Goal: Find specific page/section: Find specific page/section

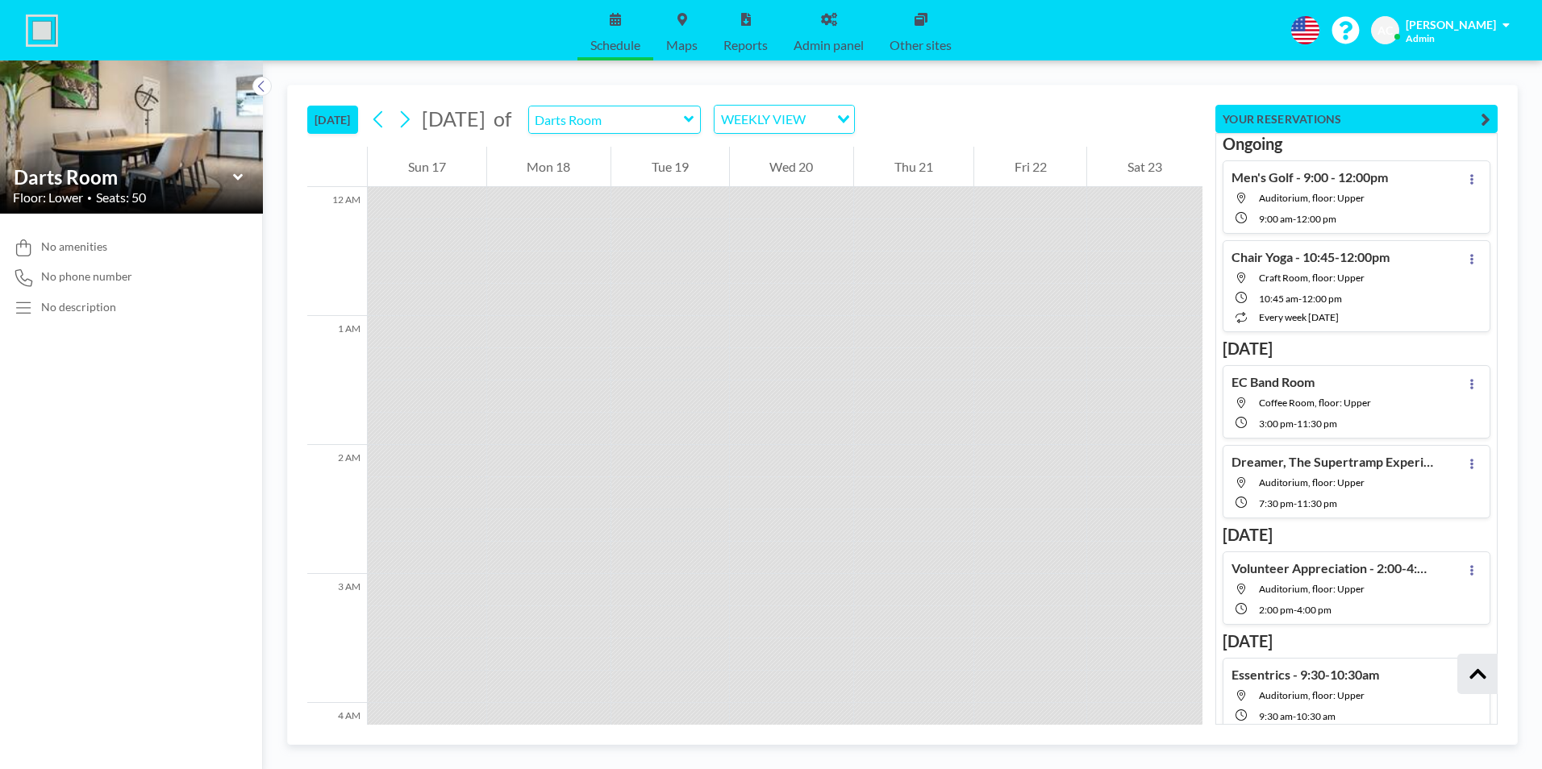
scroll to position [38061, 0]
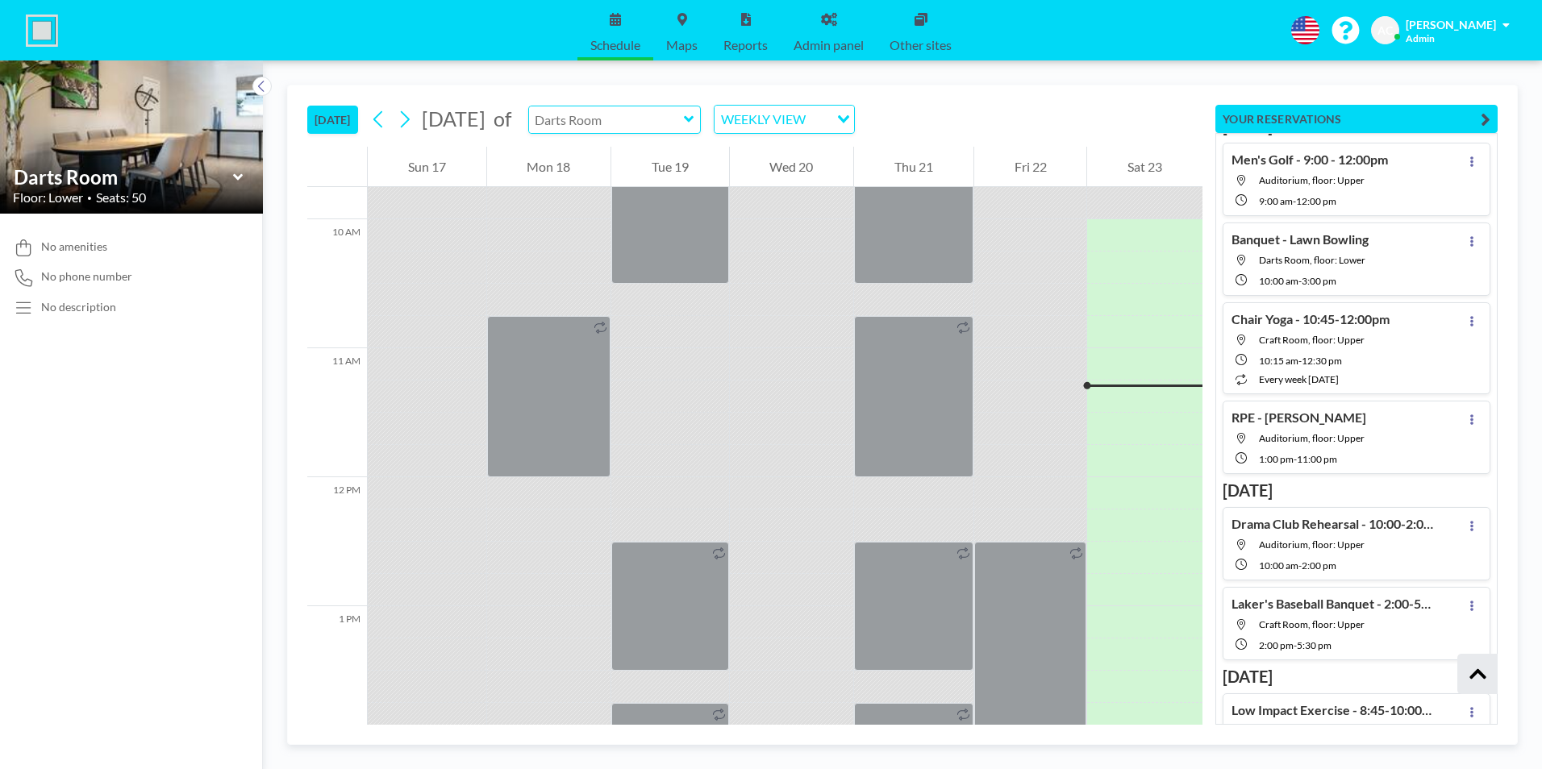
click at [702, 118] on div at bounding box center [614, 120] width 173 height 28
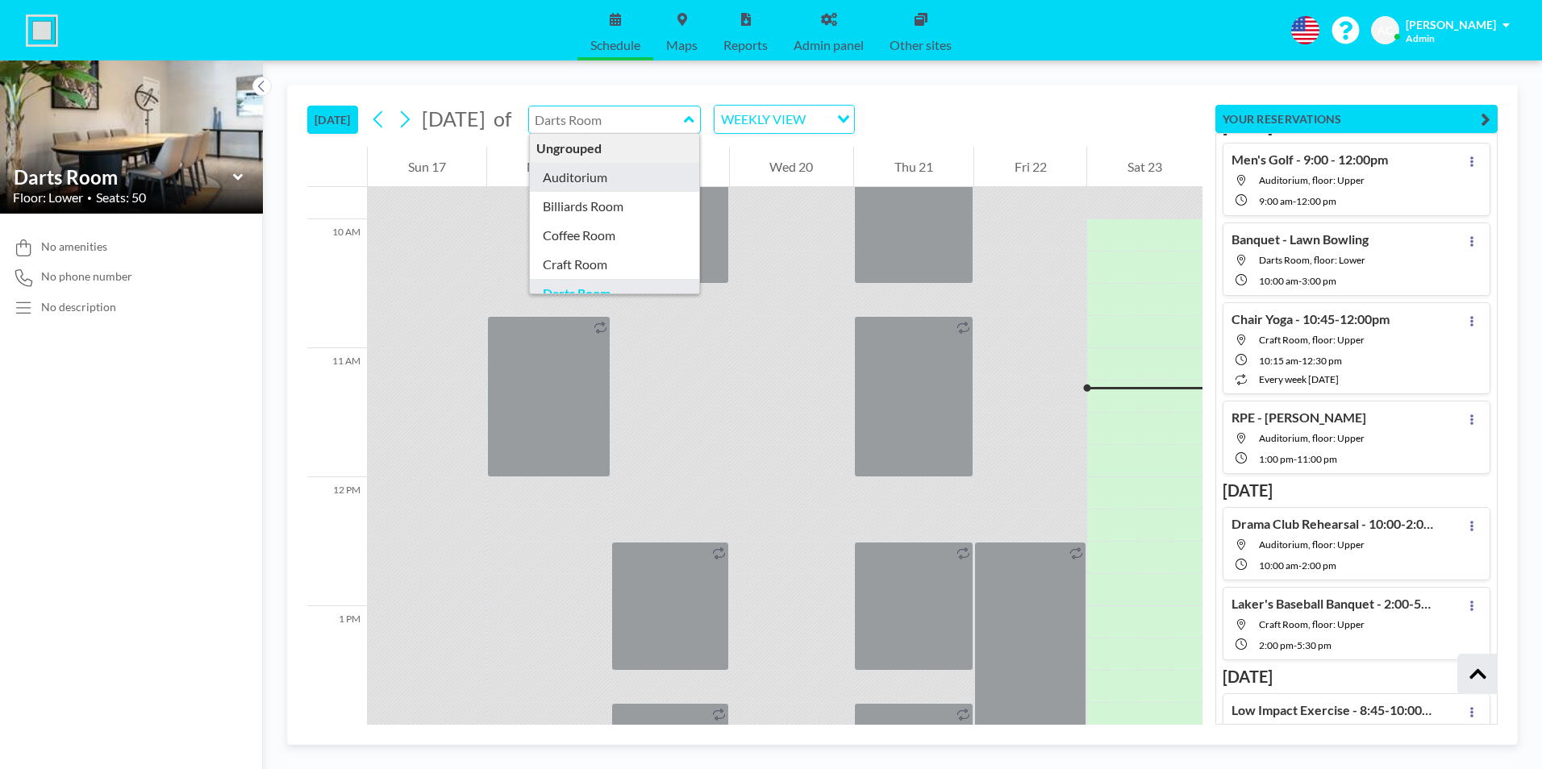
type input "Auditorium"
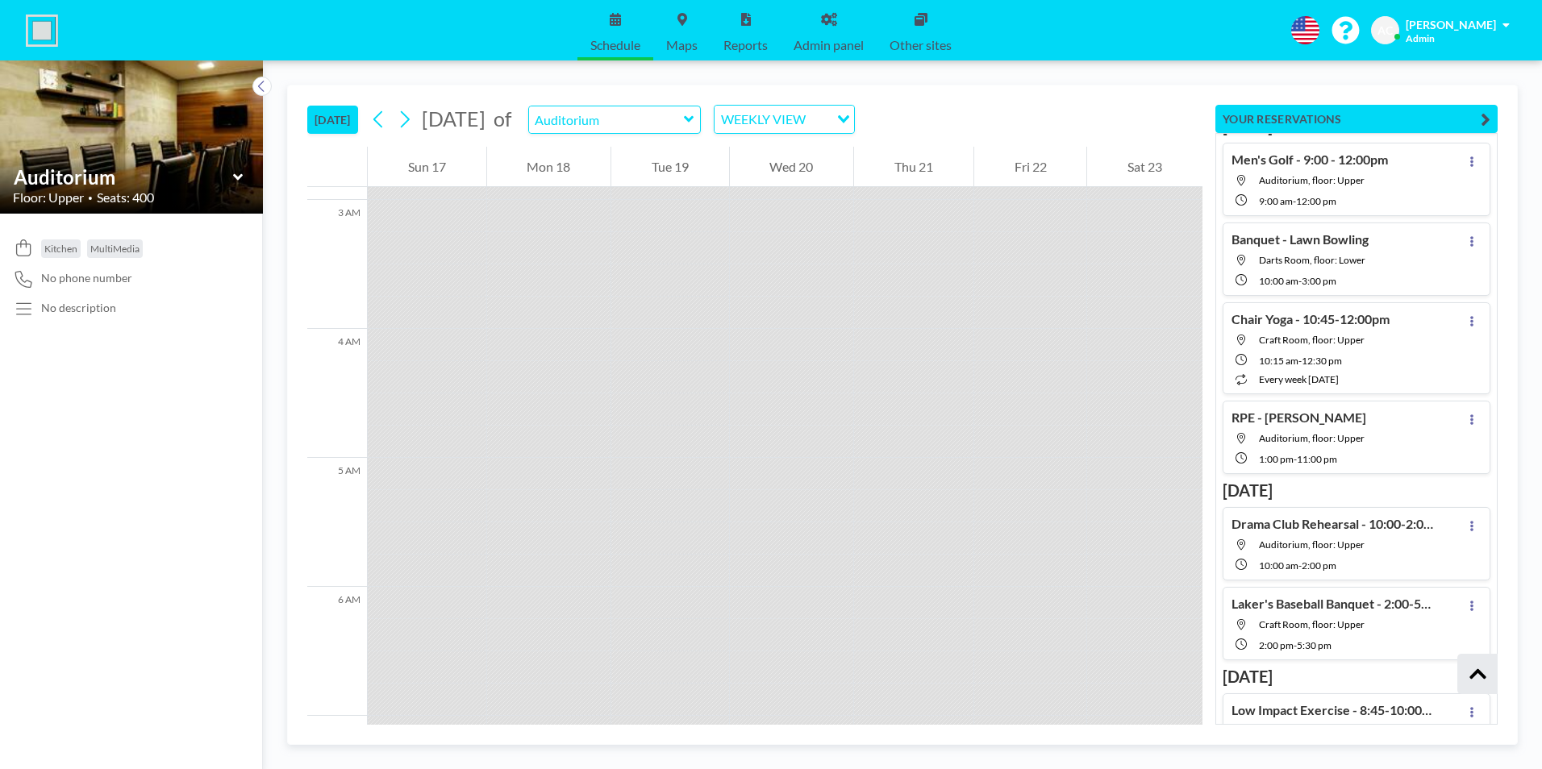
scroll to position [403, 0]
click at [409, 119] on icon at bounding box center [404, 119] width 15 height 24
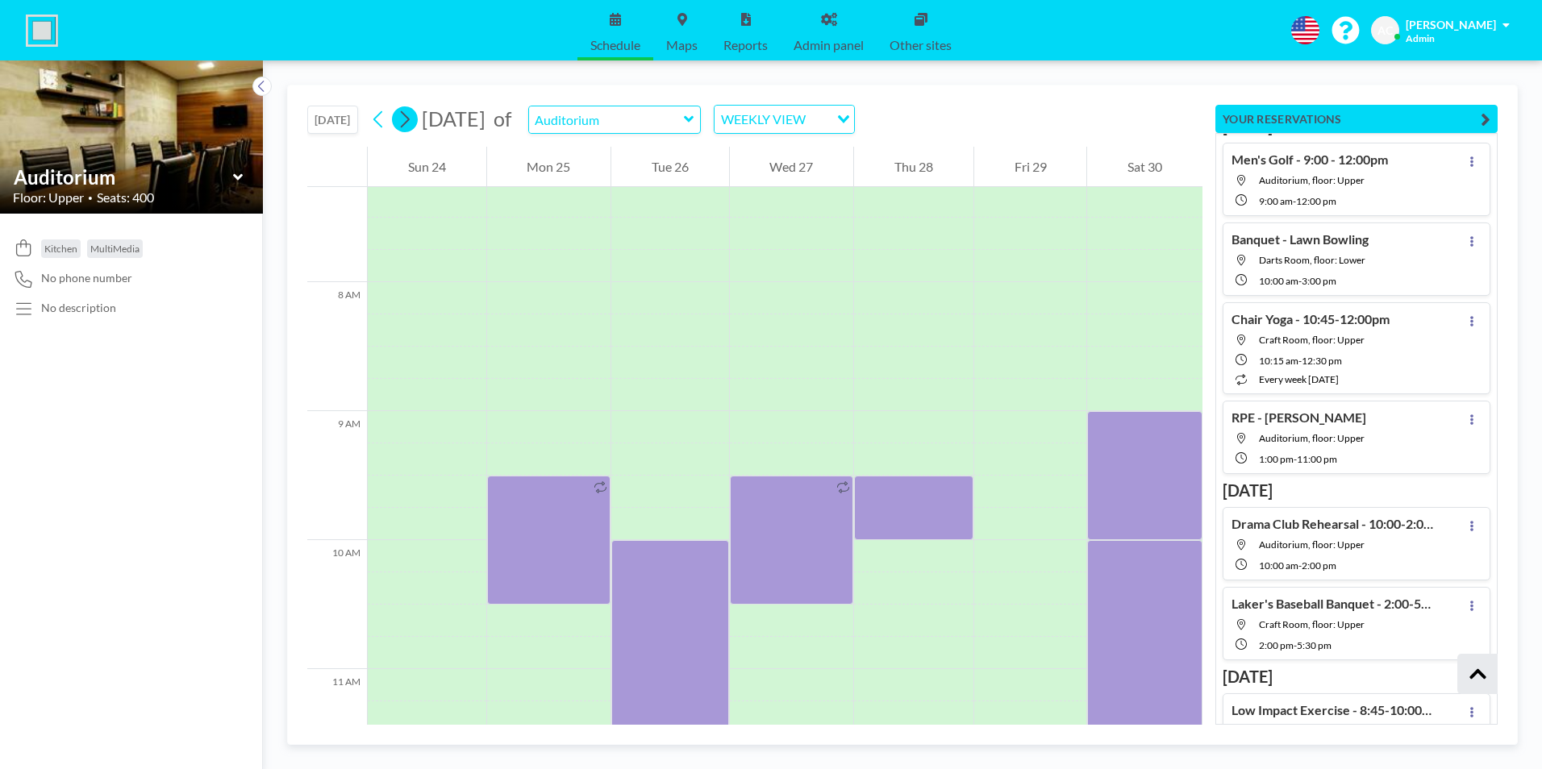
scroll to position [1000, 0]
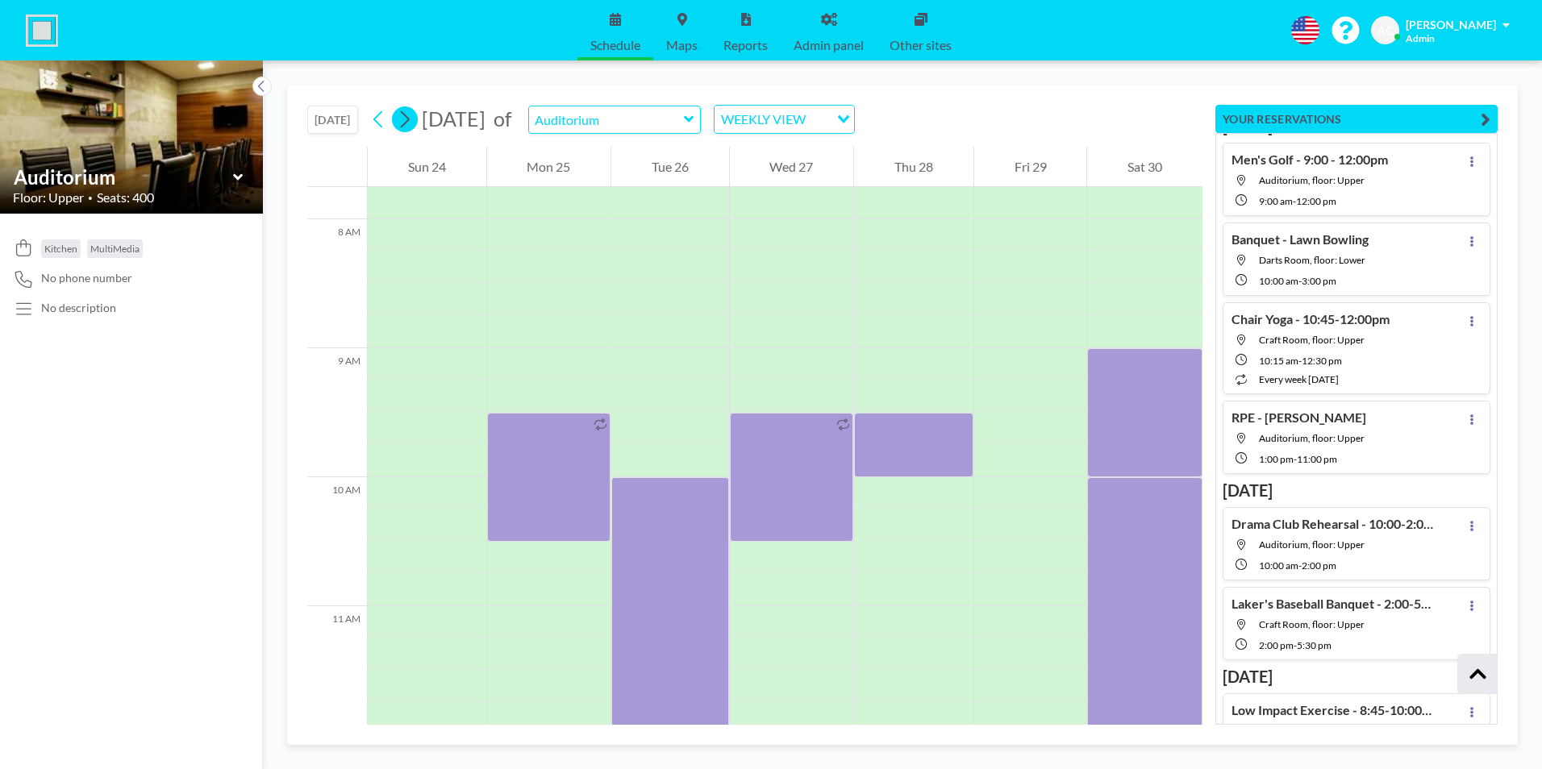
click at [409, 119] on icon at bounding box center [404, 119] width 15 height 24
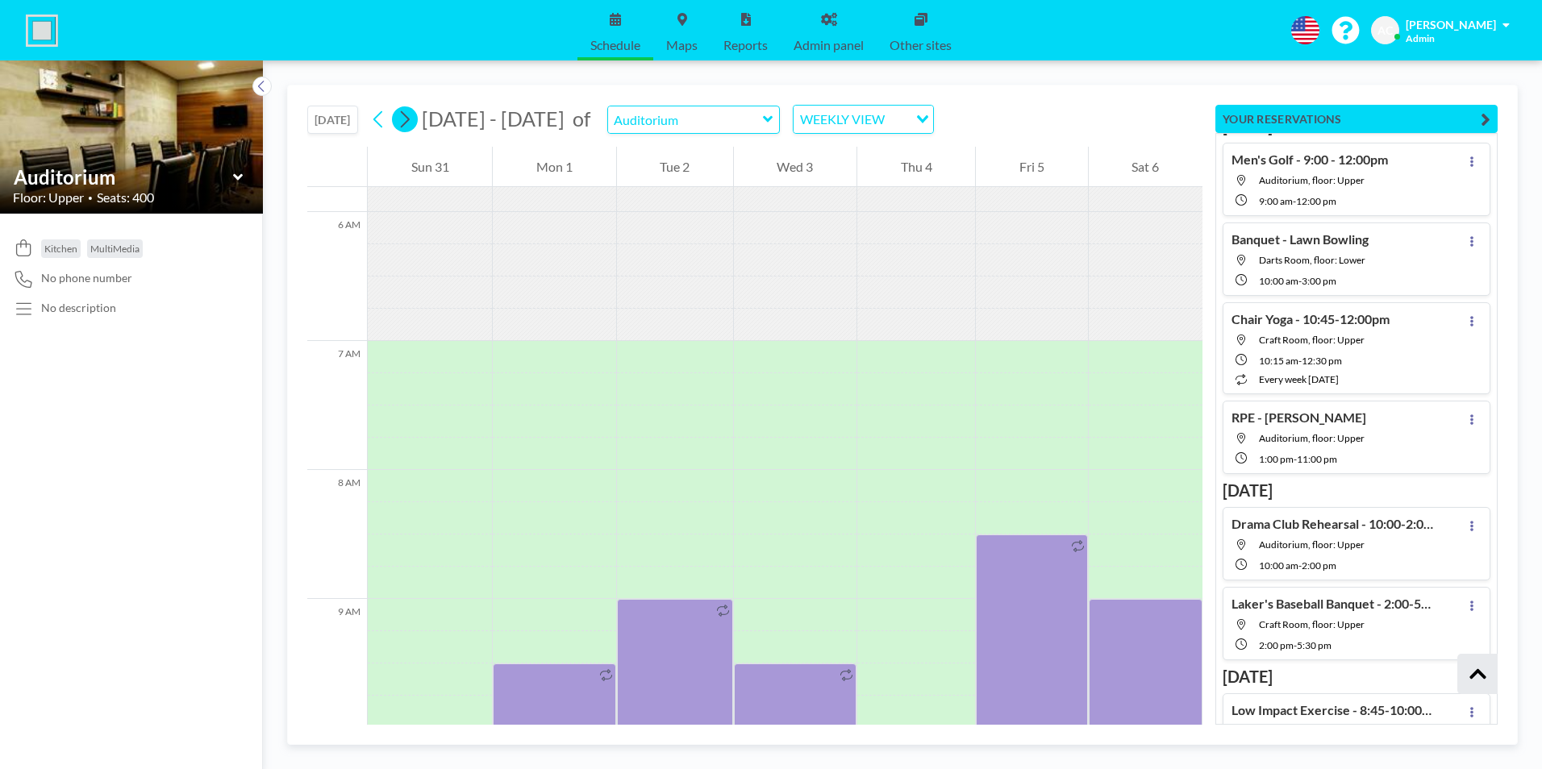
click at [409, 119] on icon at bounding box center [404, 119] width 15 height 24
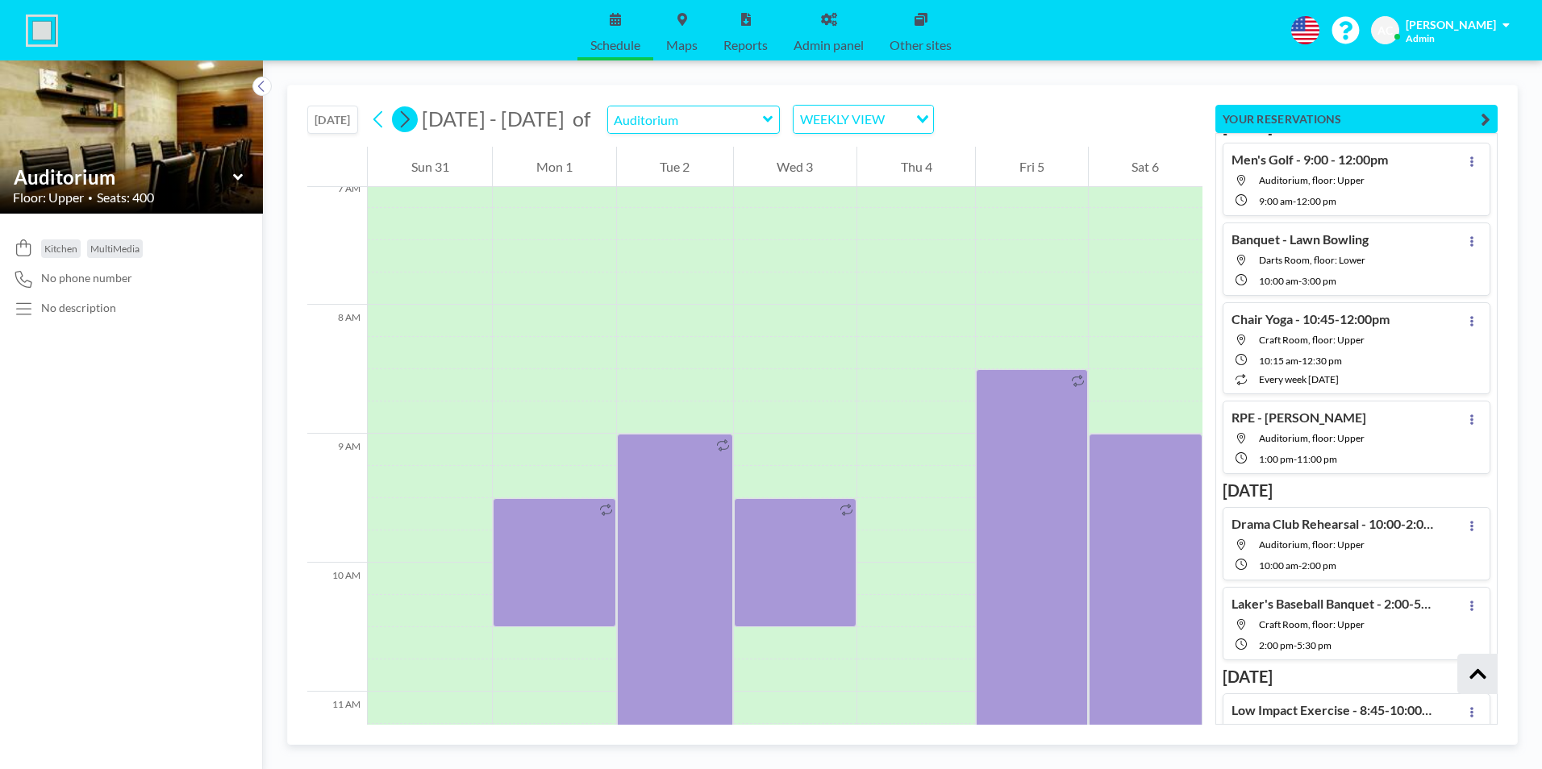
scroll to position [0, 0]
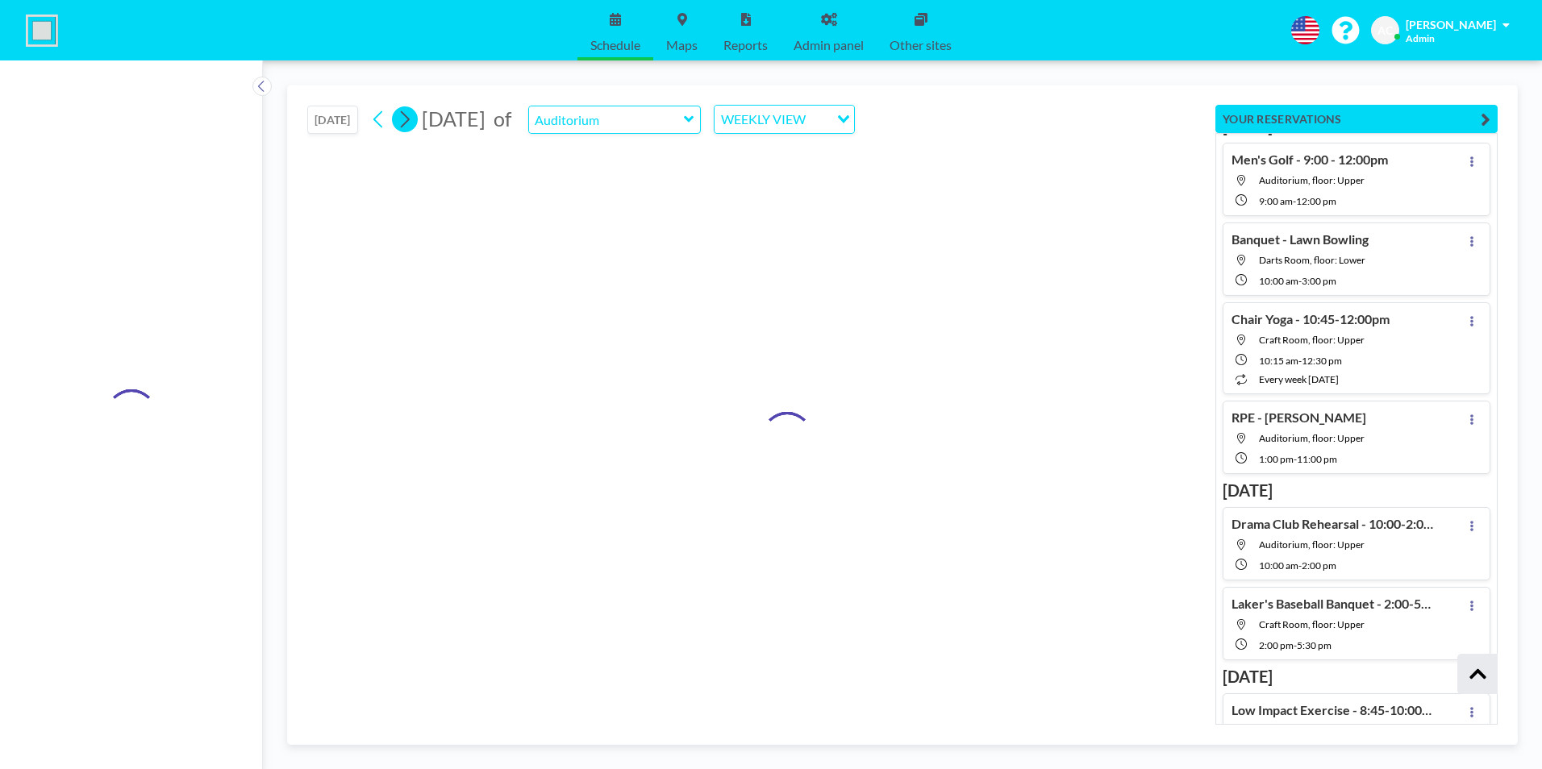
click at [409, 119] on icon at bounding box center [404, 119] width 15 height 24
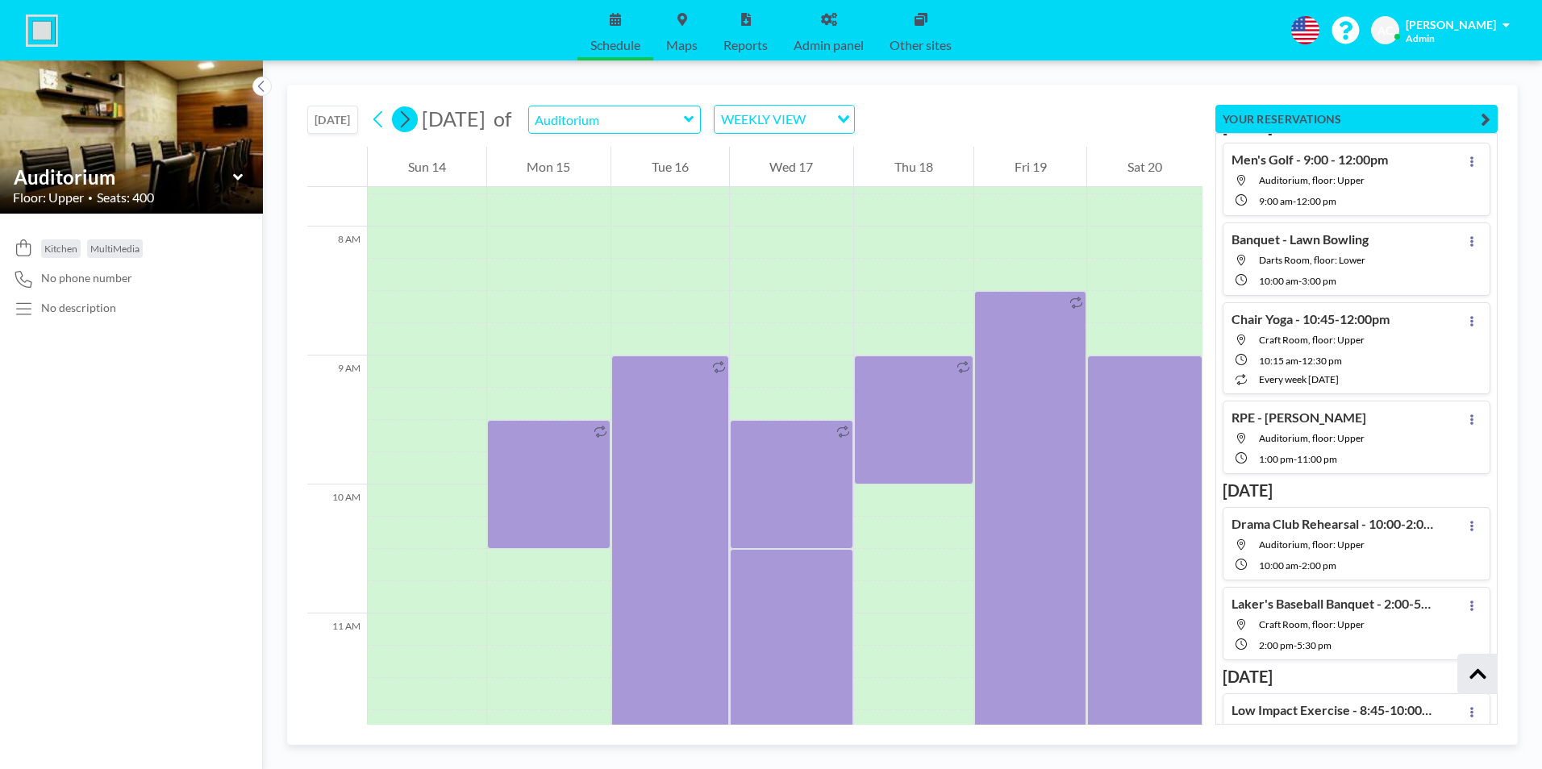
scroll to position [1000, 0]
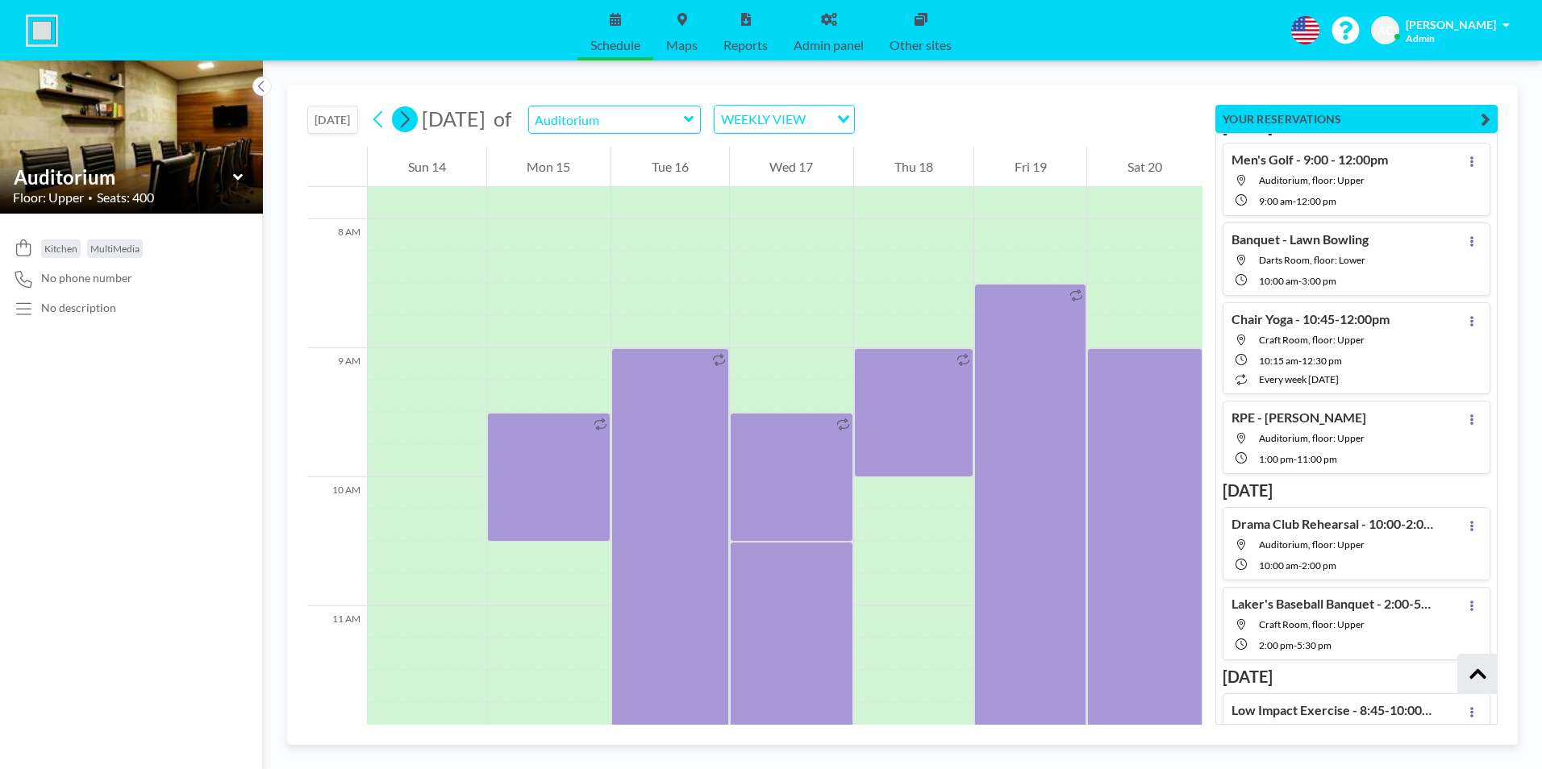
click at [409, 119] on icon at bounding box center [404, 119] width 15 height 24
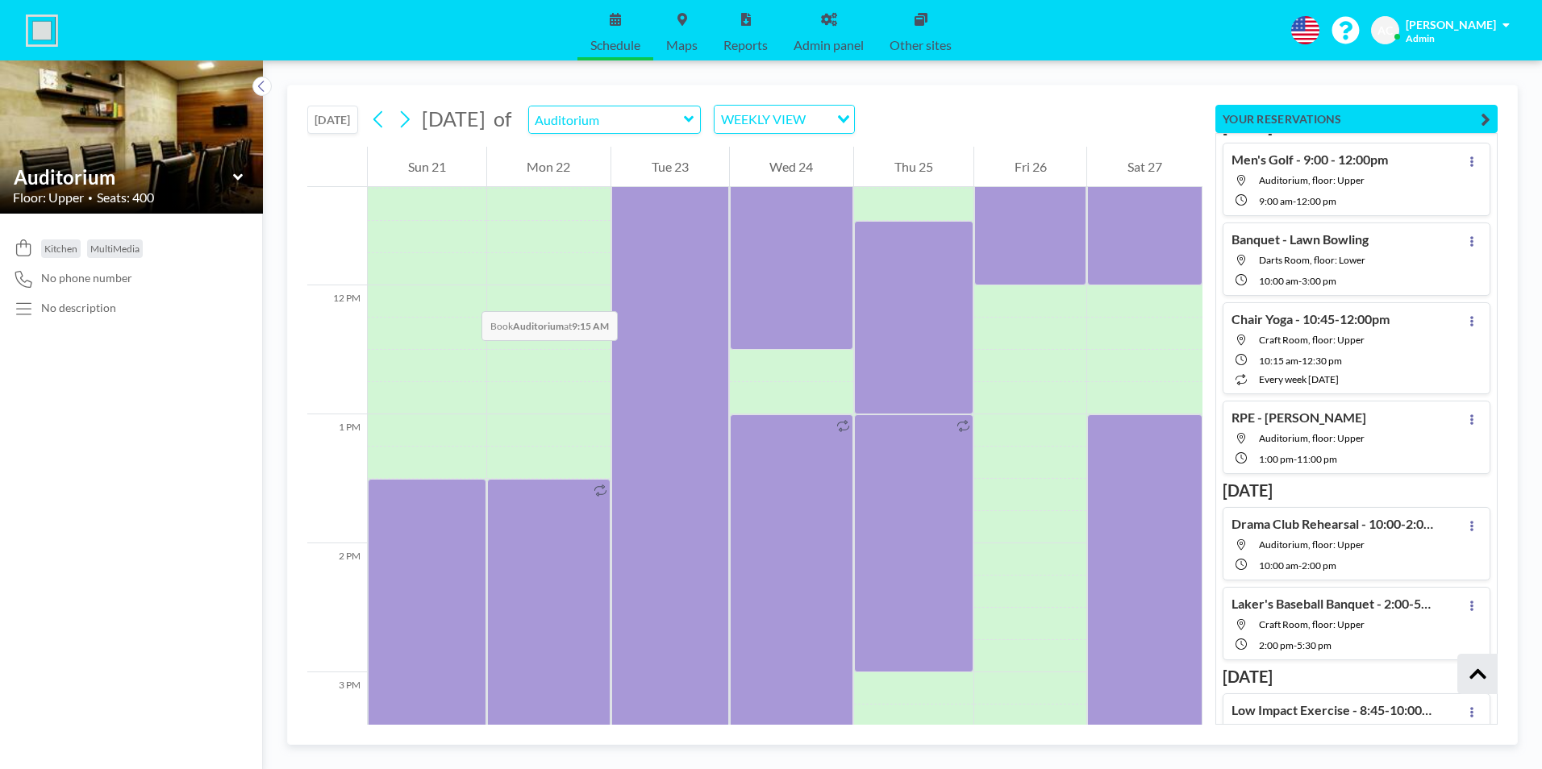
scroll to position [1484, 0]
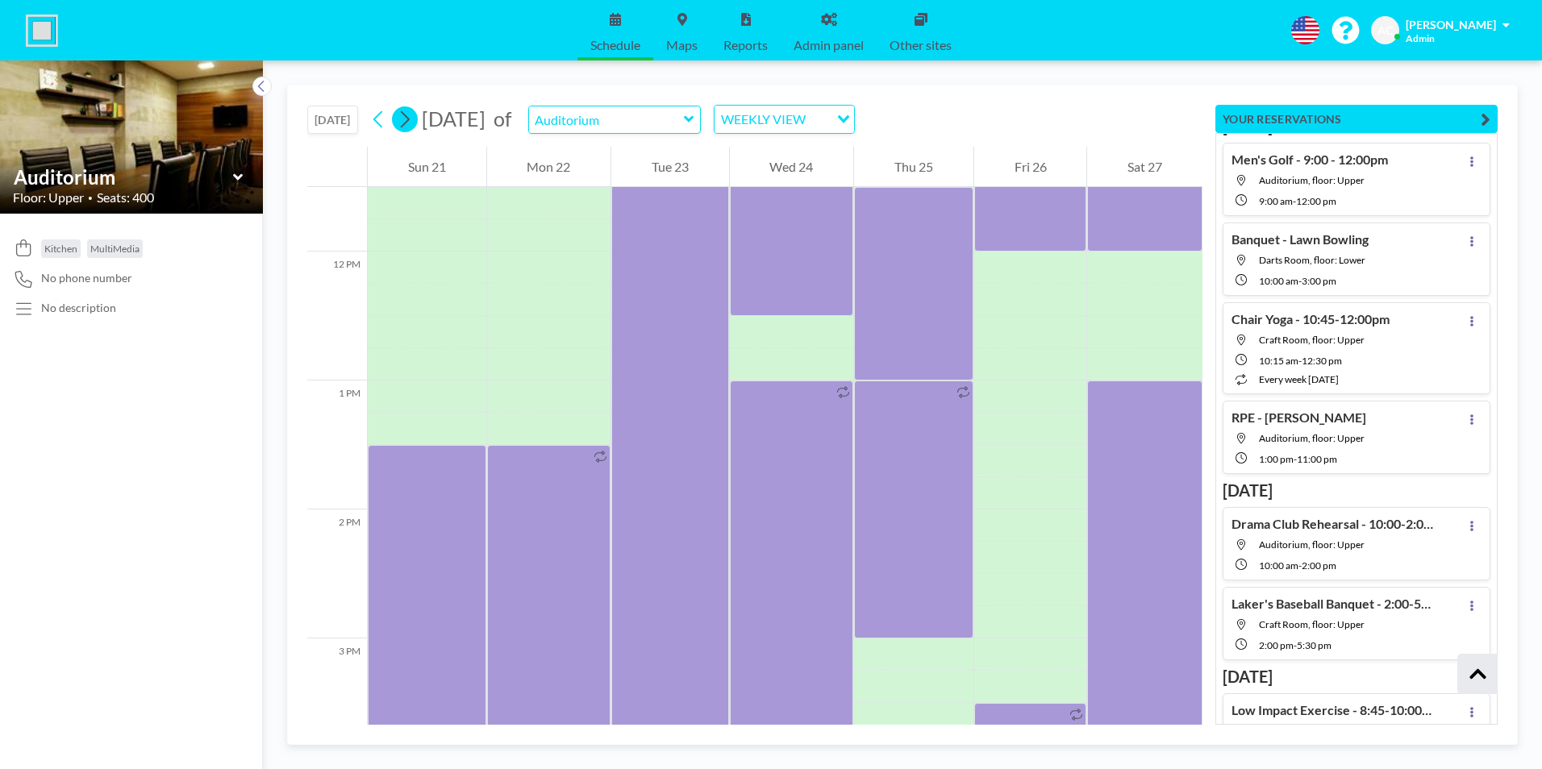
click at [410, 119] on icon at bounding box center [405, 119] width 9 height 17
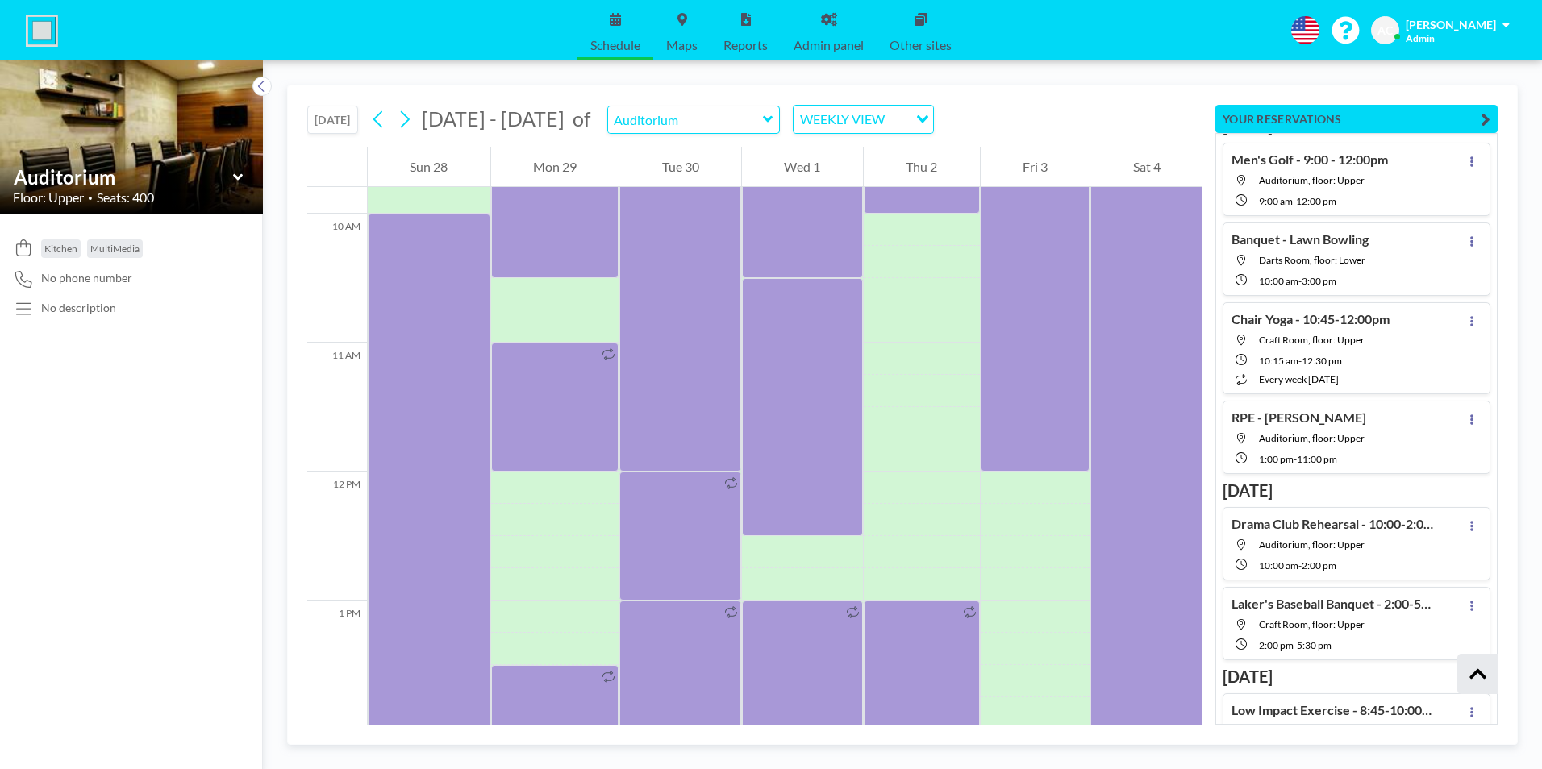
scroll to position [1242, 0]
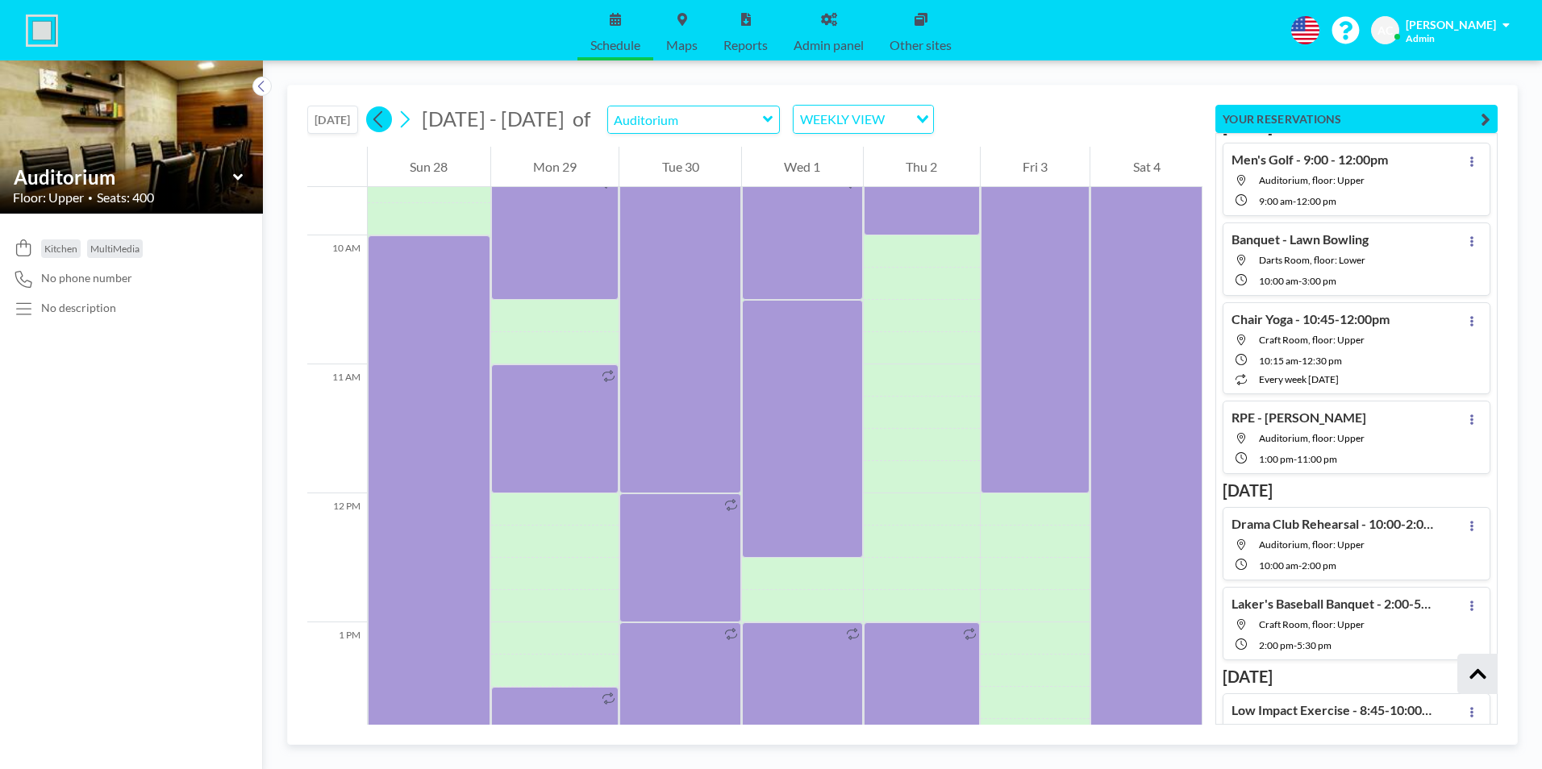
click at [381, 117] on icon at bounding box center [377, 119] width 9 height 17
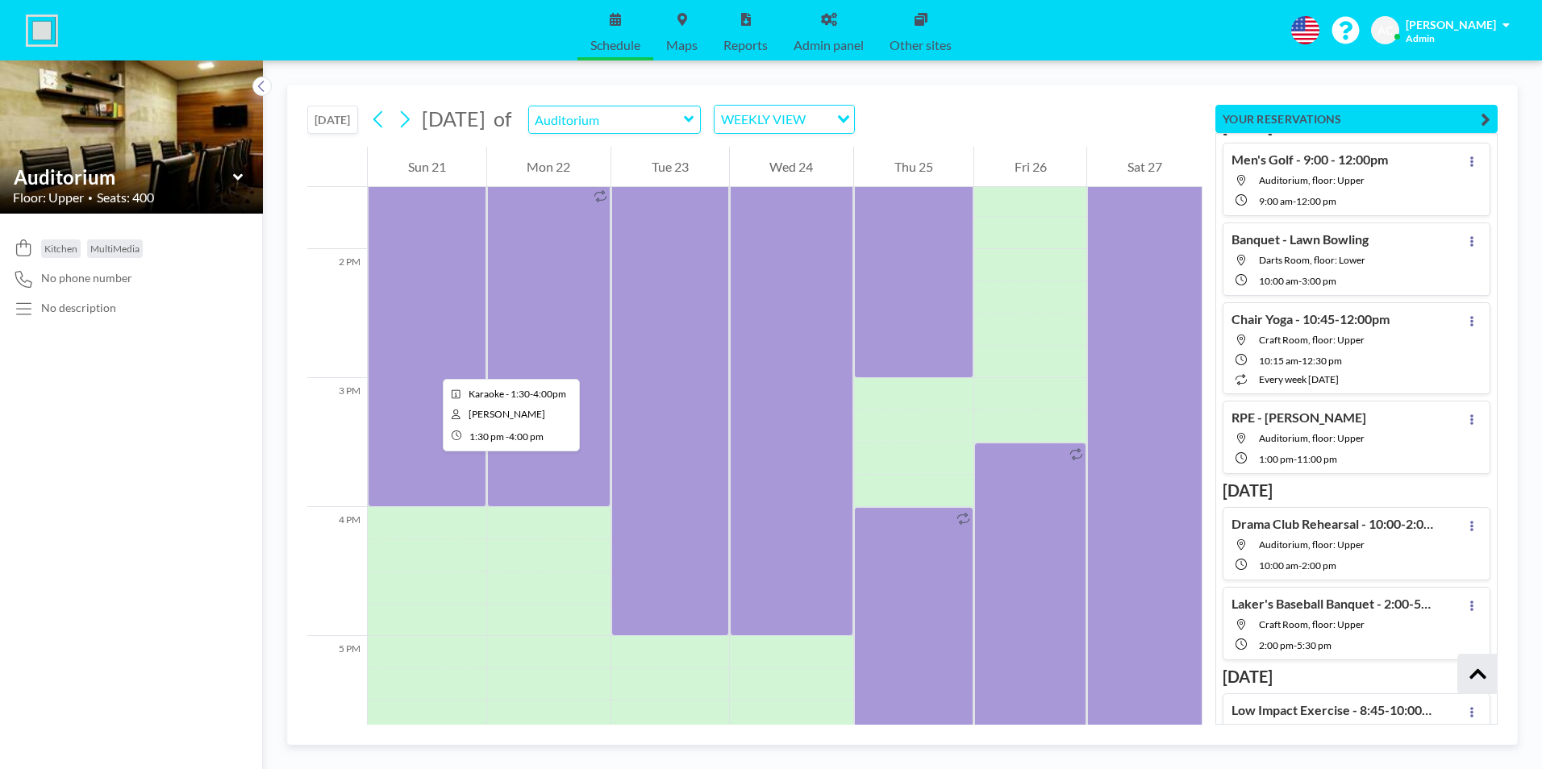
scroll to position [1726, 0]
